Goal: Information Seeking & Learning: Learn about a topic

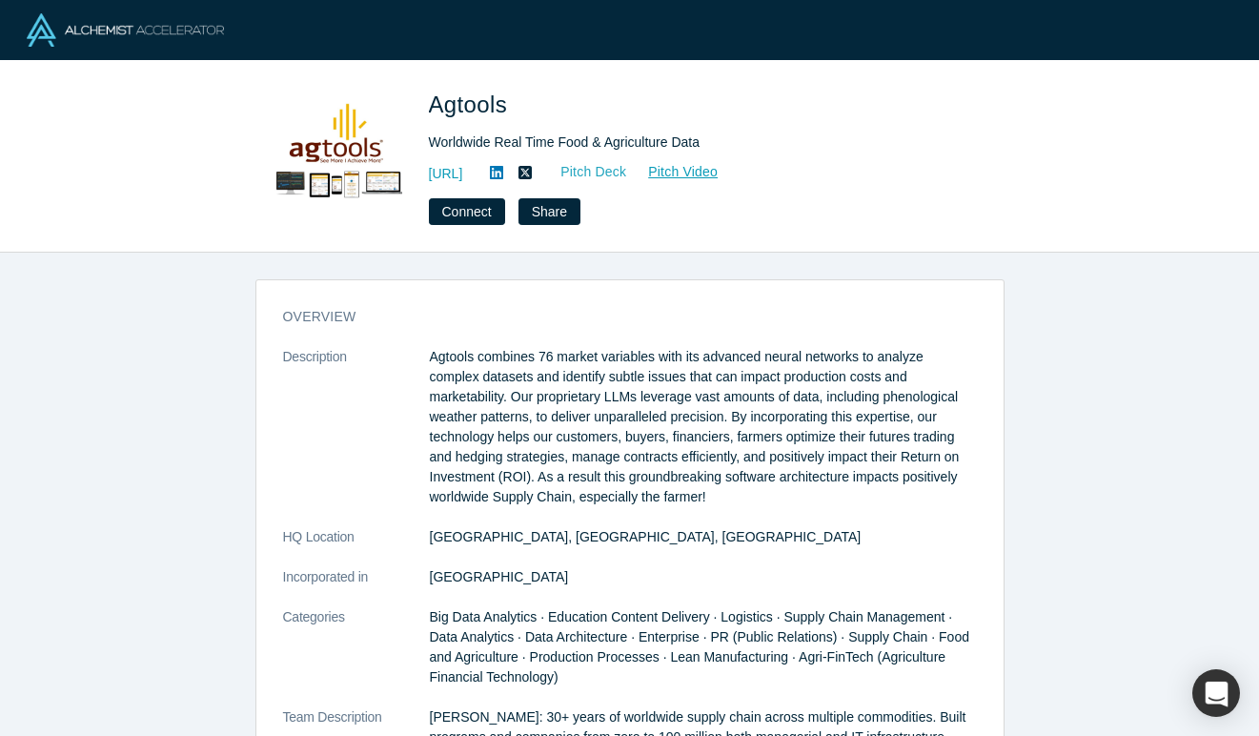
click at [627, 171] on link "Pitch Deck" at bounding box center [583, 172] width 88 height 22
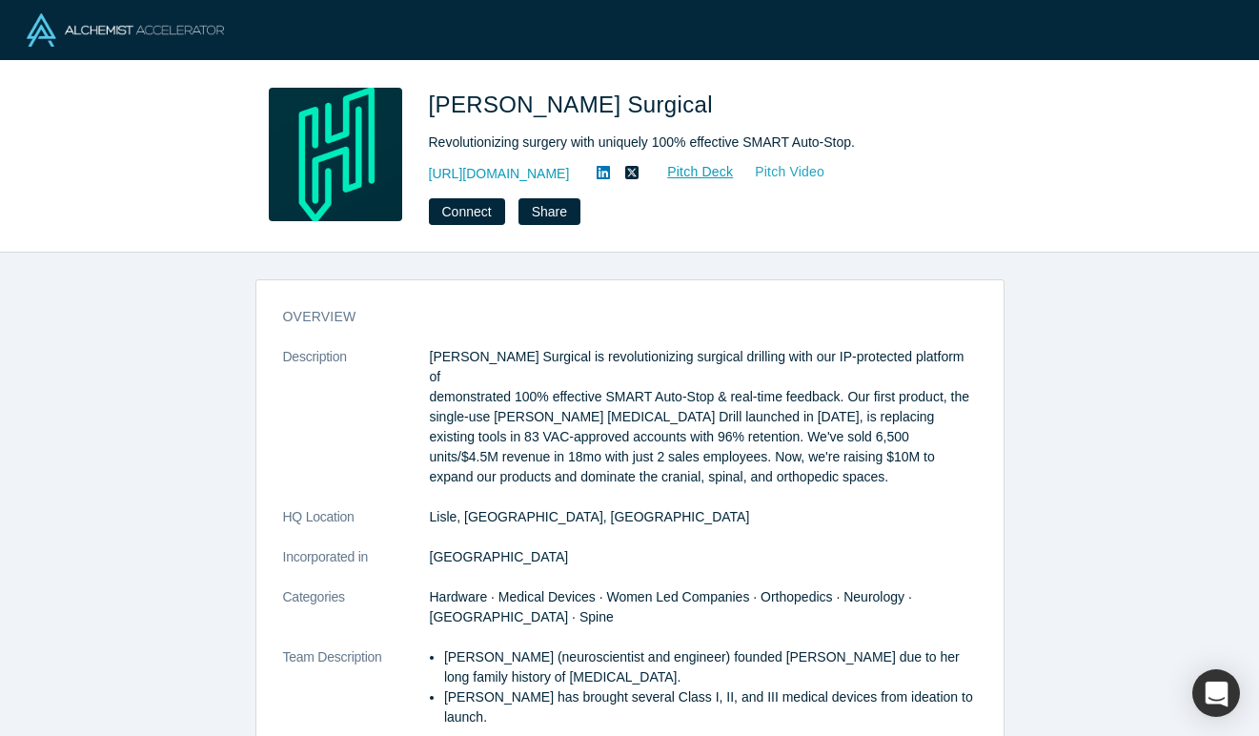
click at [784, 175] on link "Pitch Video" at bounding box center [779, 172] width 91 height 22
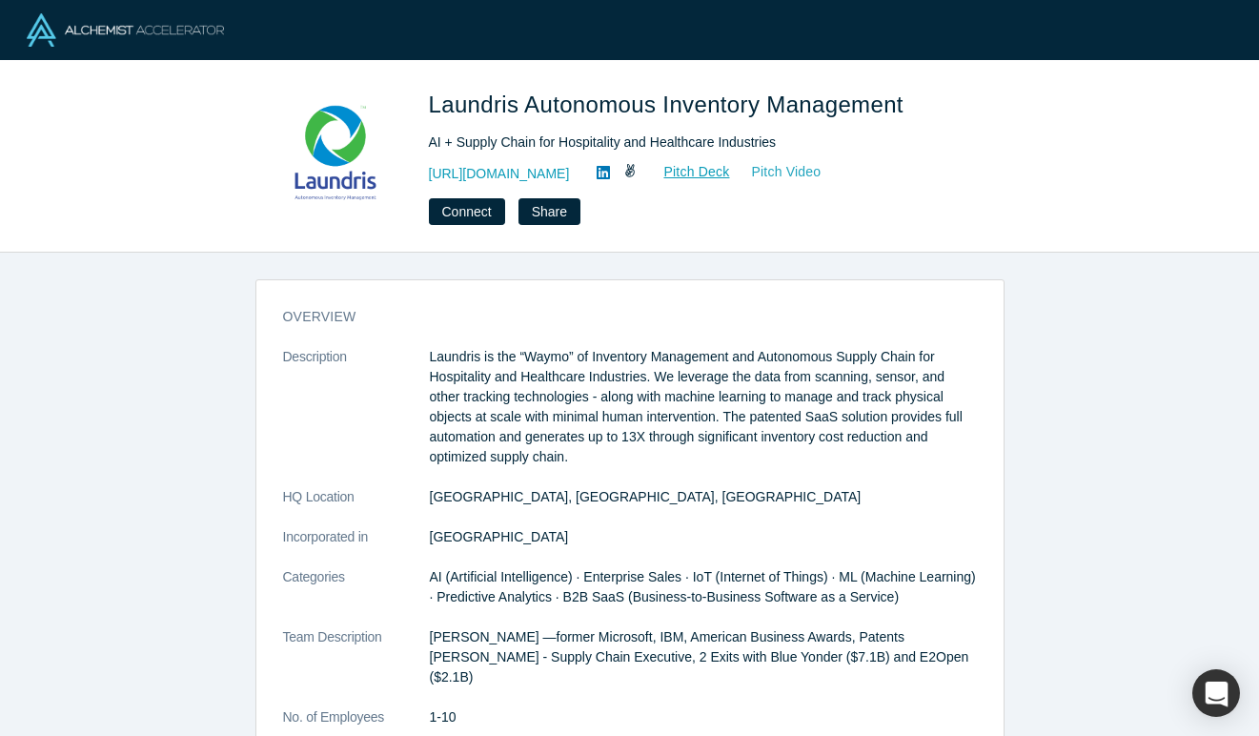
click at [796, 177] on link "Pitch Video" at bounding box center [775, 172] width 91 height 22
click at [804, 172] on link "Pitch Video" at bounding box center [775, 172] width 91 height 22
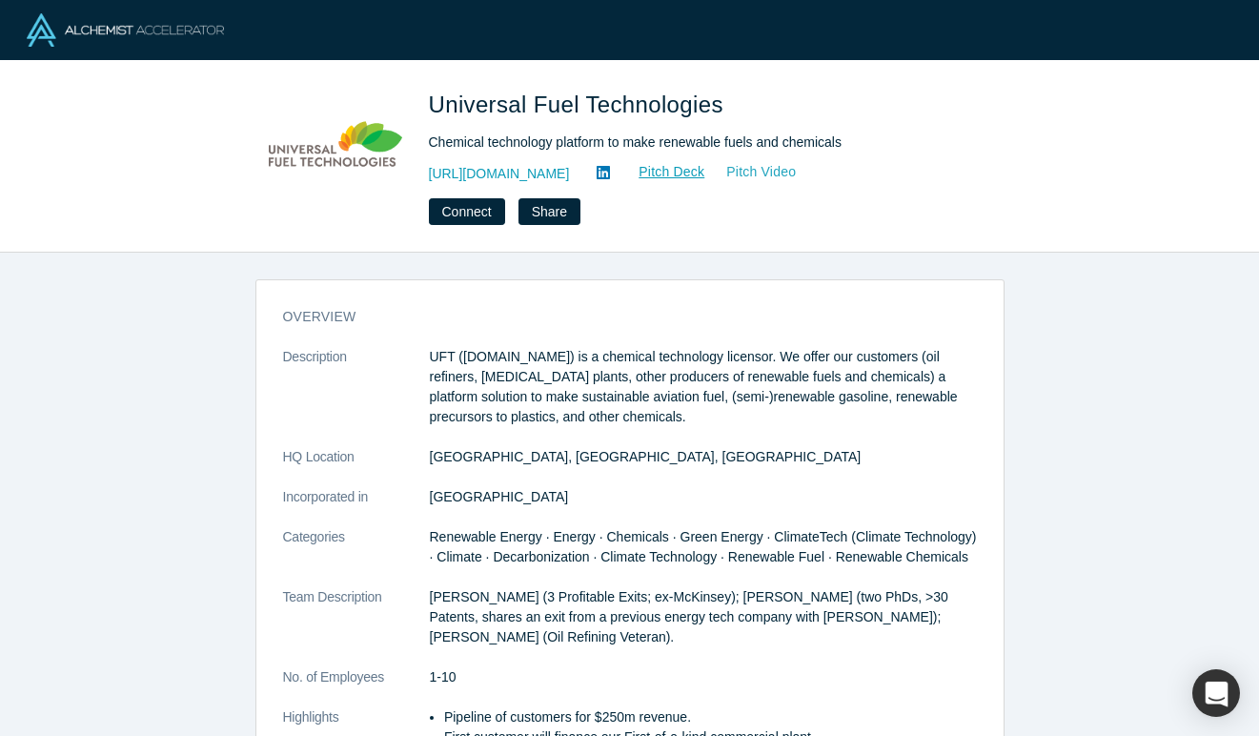
click at [735, 172] on link "Pitch Video" at bounding box center [750, 172] width 91 height 22
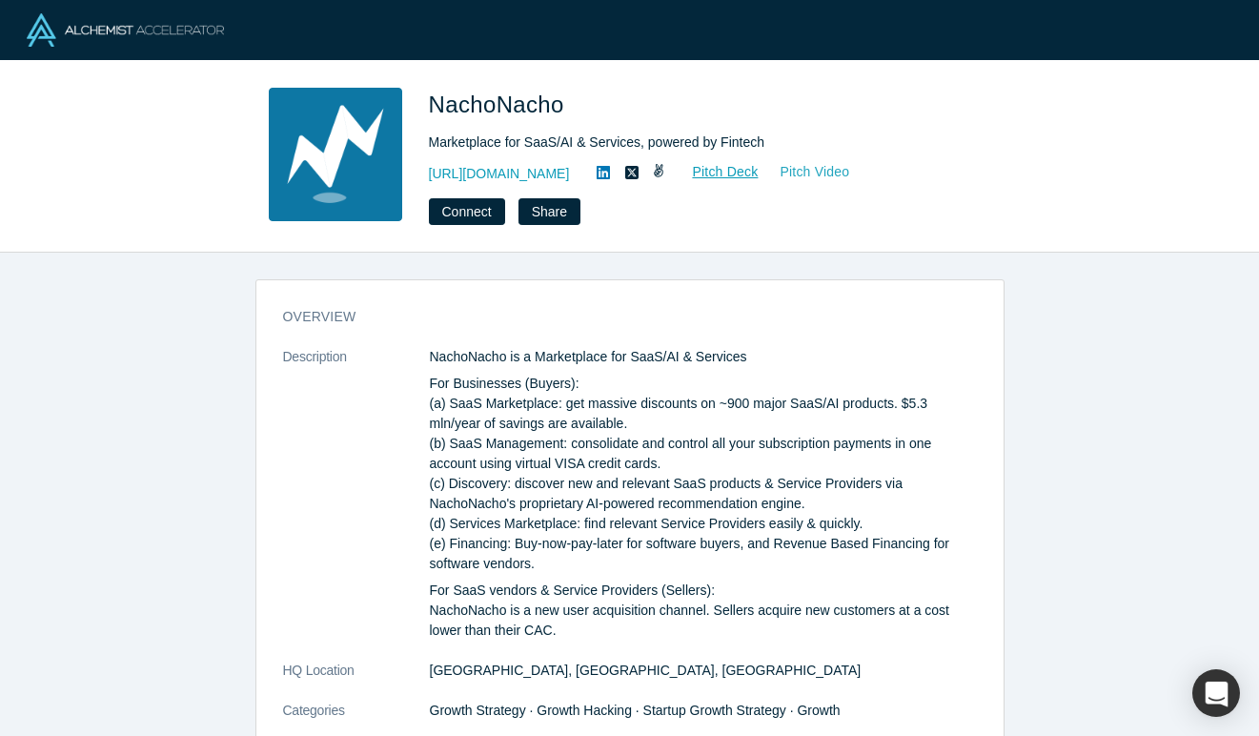
click at [824, 173] on link "Pitch Video" at bounding box center [803, 172] width 91 height 22
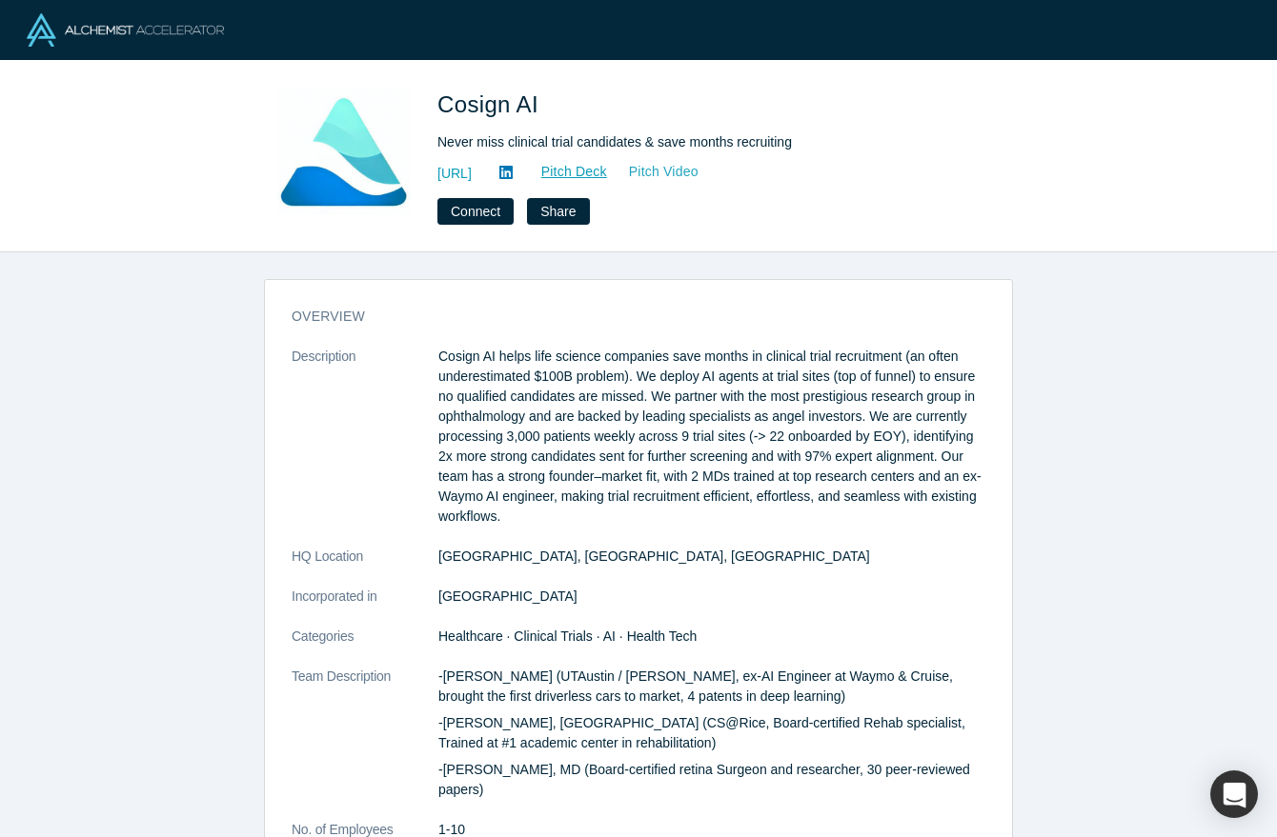
click at [699, 178] on link "Pitch Video" at bounding box center [653, 172] width 91 height 22
click at [488, 198] on button "Connect" at bounding box center [475, 211] width 76 height 27
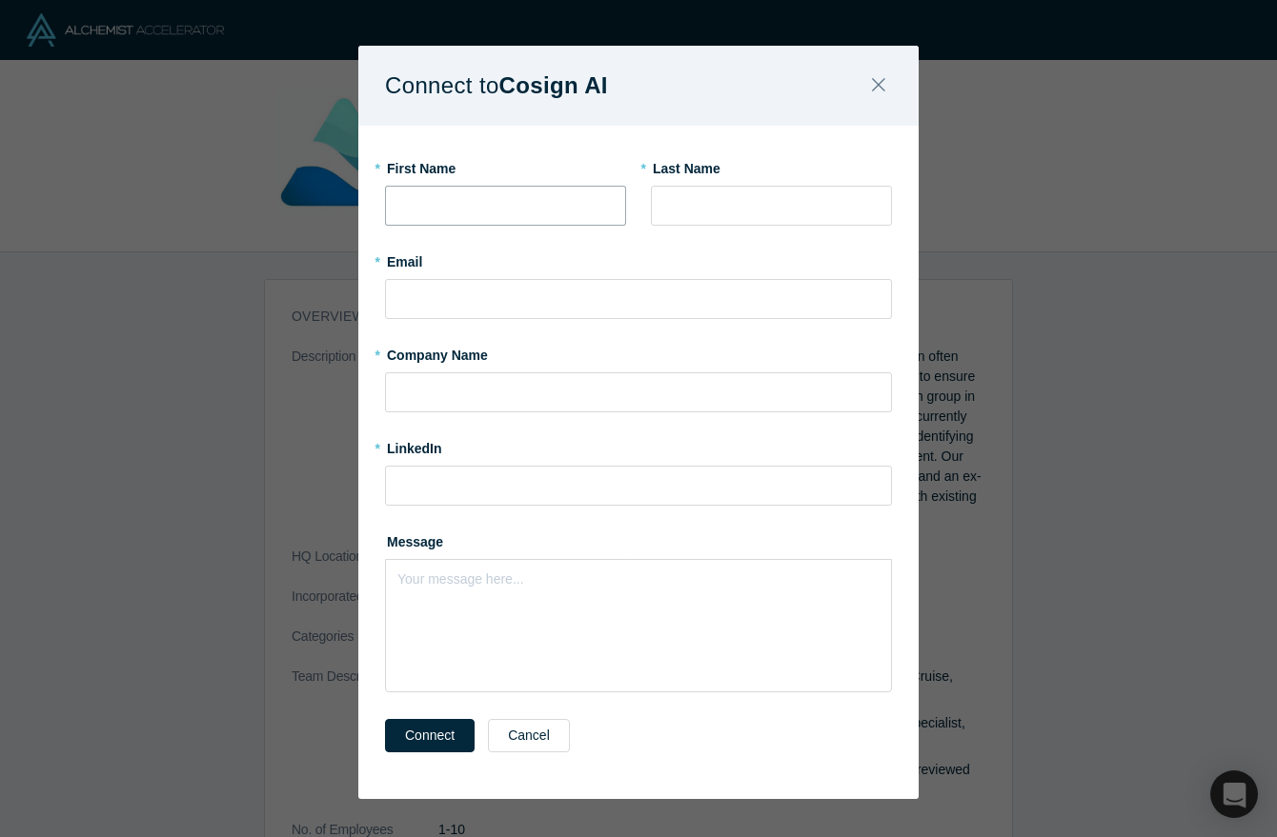
click at [556, 191] on input "text" at bounding box center [505, 206] width 241 height 40
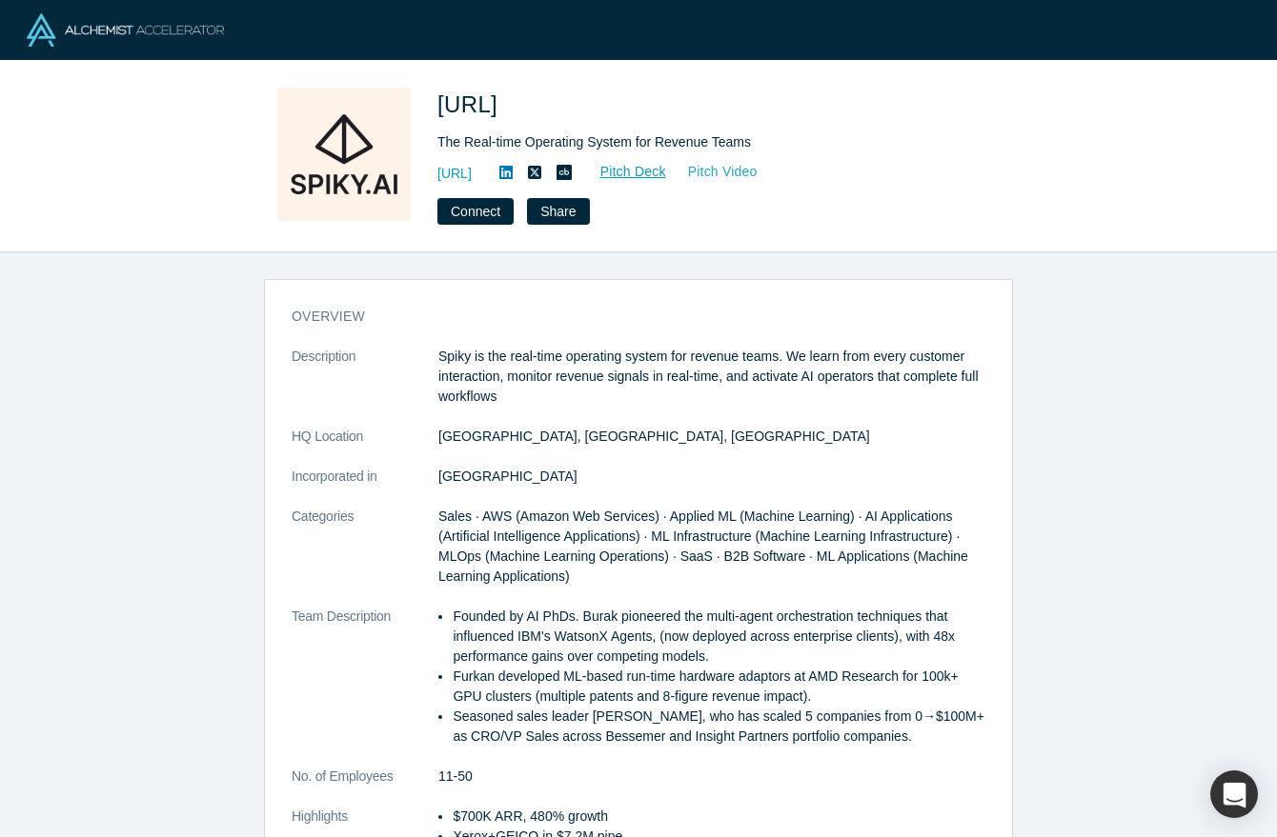
click at [758, 173] on link "Pitch Video" at bounding box center [712, 172] width 91 height 22
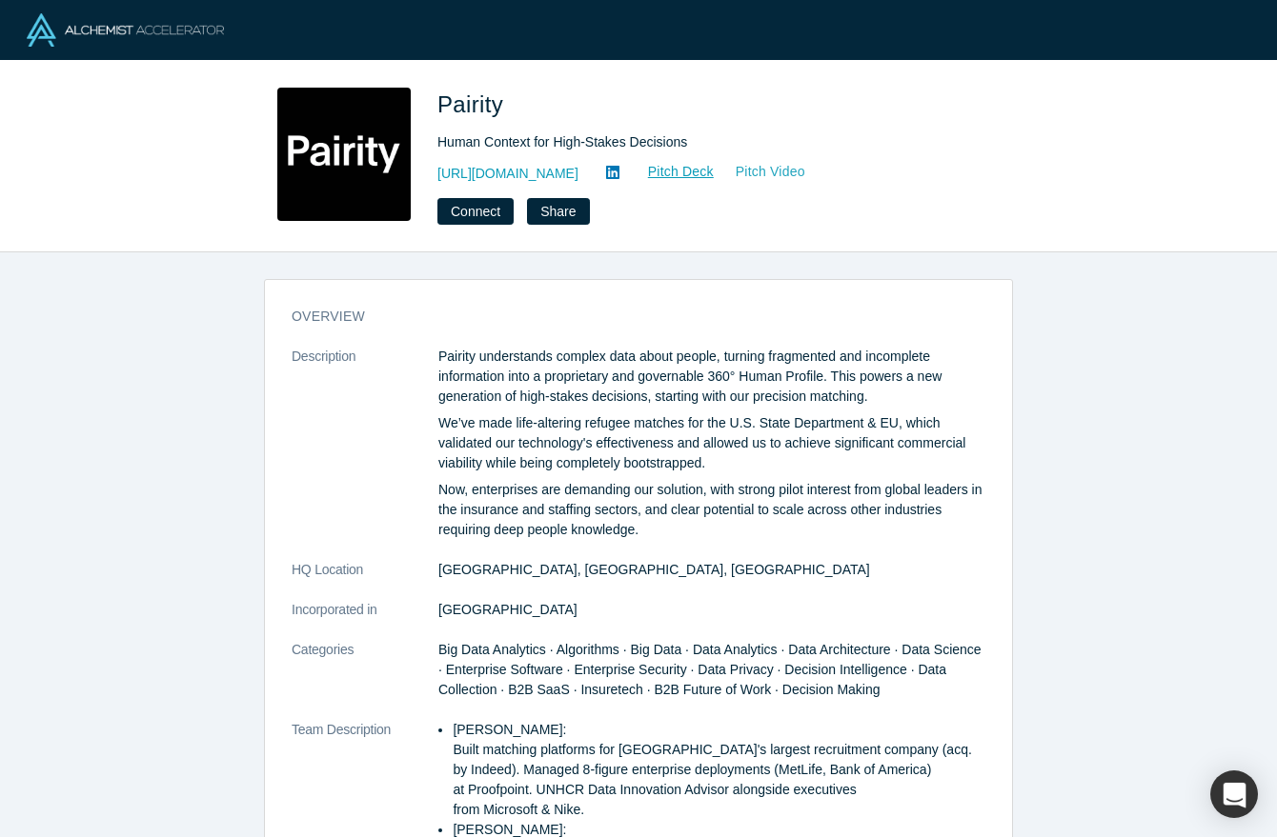
click at [725, 161] on link "Pitch Video" at bounding box center [760, 172] width 91 height 22
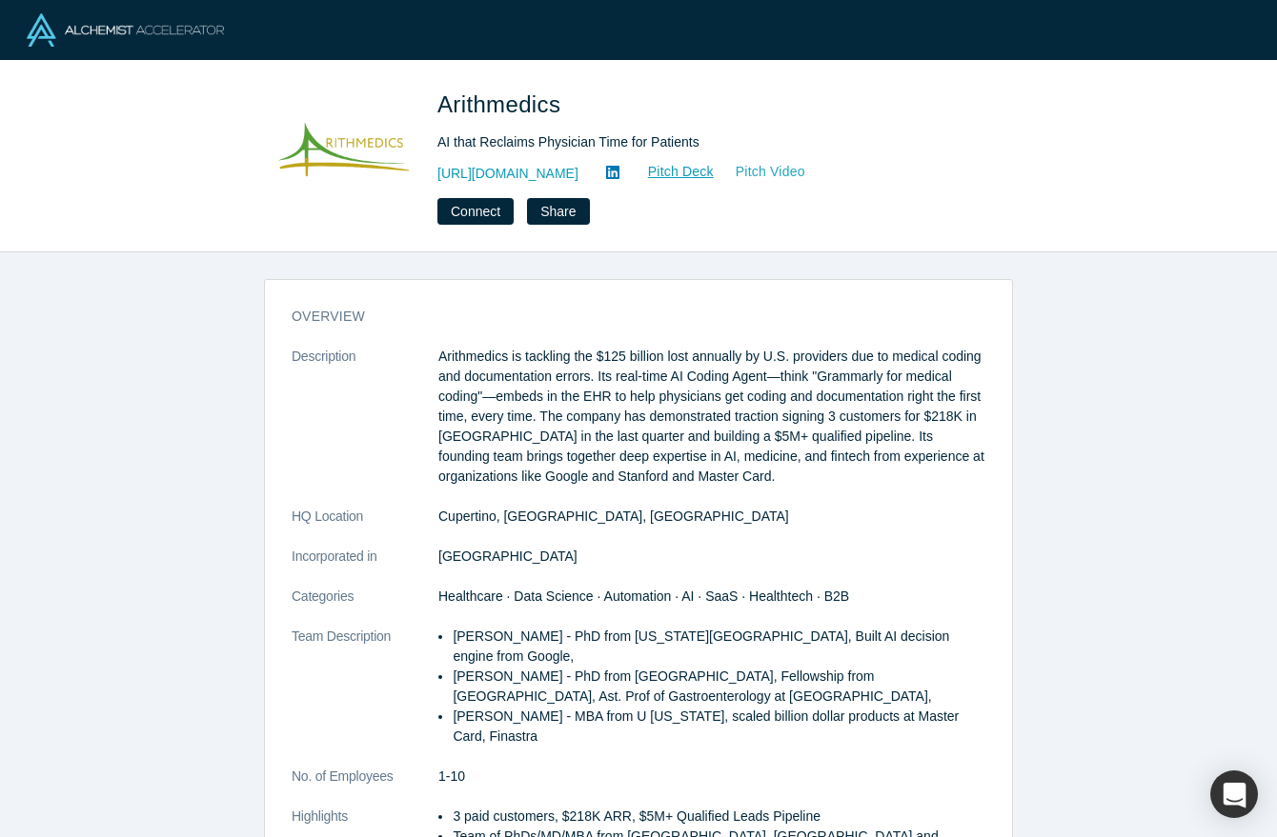
click at [766, 175] on link "Pitch Video" at bounding box center [760, 172] width 91 height 22
